Goal: Information Seeking & Learning: Learn about a topic

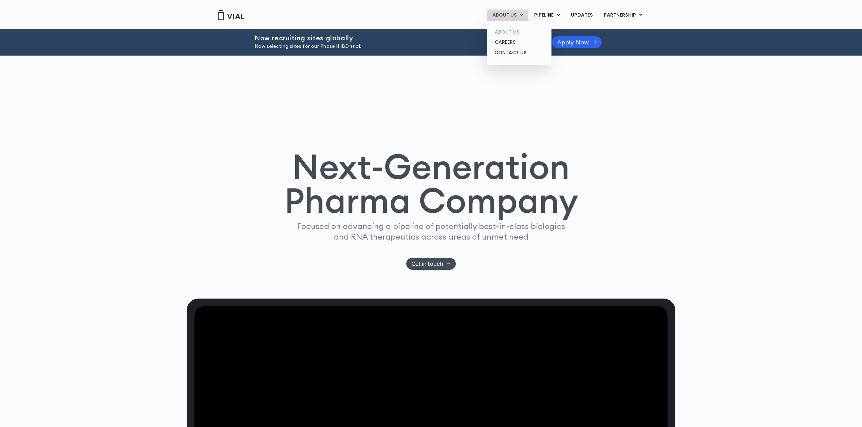
click at [513, 34] on link "ABOUT US" at bounding box center [518, 32] width 59 height 11
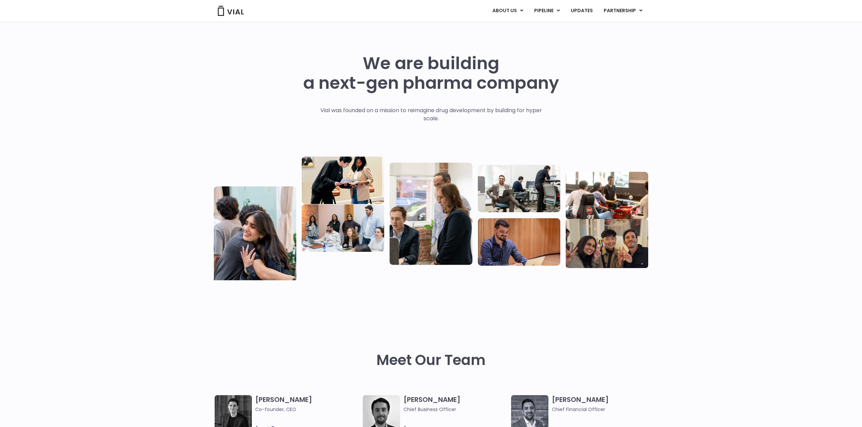
scroll to position [302, 0]
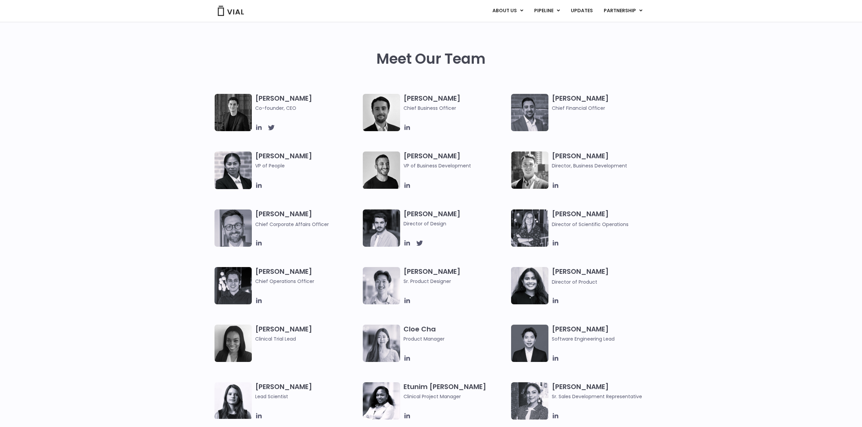
click at [380, 174] on img at bounding box center [381, 170] width 37 height 37
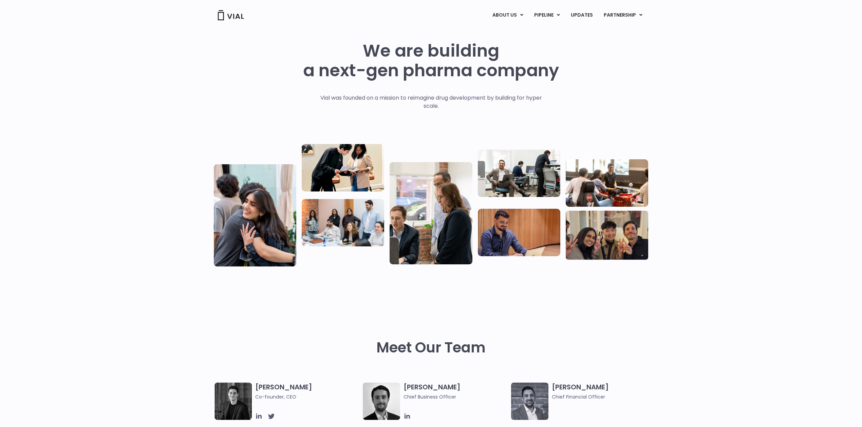
scroll to position [0, 0]
